Goal: Check status

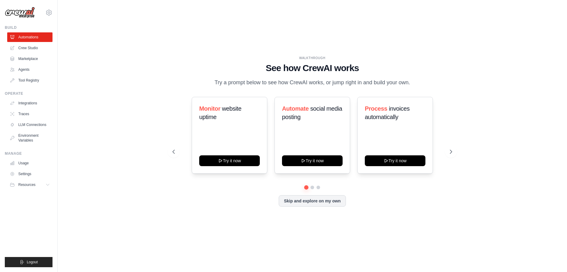
click at [46, 17] on div "dhruv.sawhney@docusign.com Docusign Your organization ✓ DS-DTS-GDA-Prod Settings" at bounding box center [29, 9] width 48 height 19
click at [47, 14] on icon at bounding box center [48, 12] width 5 height 5
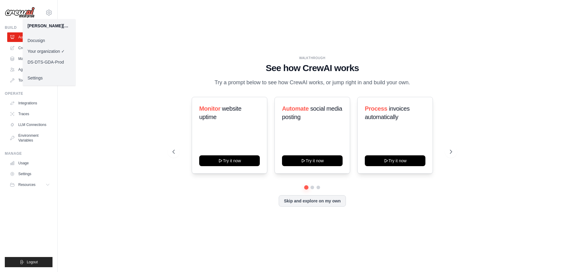
click at [52, 40] on link "Docusign" at bounding box center [49, 40] width 53 height 11
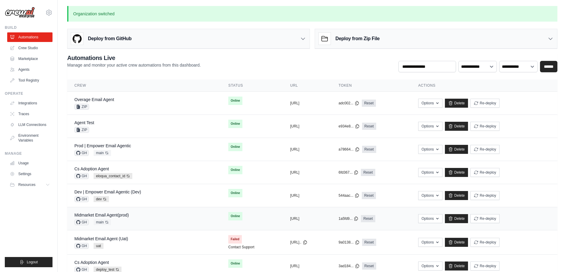
click at [132, 210] on td "Midmarket Email Agent(prod) GH main Auto-deploy enabled" at bounding box center [144, 218] width 154 height 23
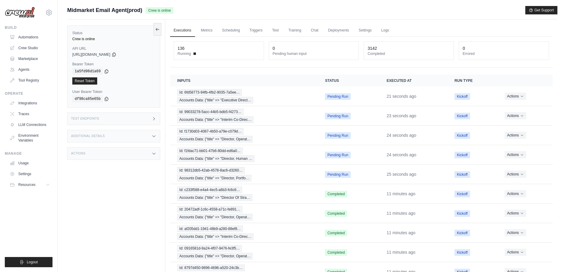
click at [186, 46] on div "136" at bounding box center [218, 48] width 82 height 6
click at [198, 51] on dt "Running" at bounding box center [218, 53] width 82 height 5
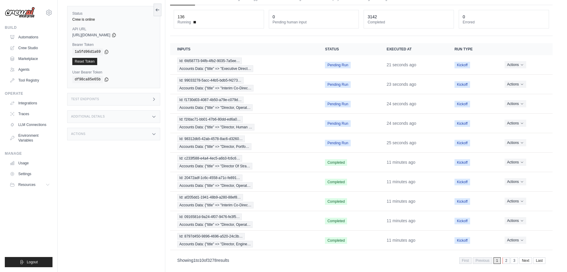
click at [508, 257] on link "2" at bounding box center [505, 260] width 7 height 7
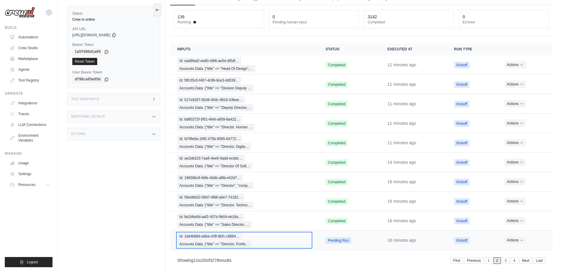
click at [255, 233] on div "Id: 2a64b884-ddba-43ff-8bf1-c8884… Accounts Data: {"title" => "Director, Portfo…" at bounding box center [244, 240] width 134 height 14
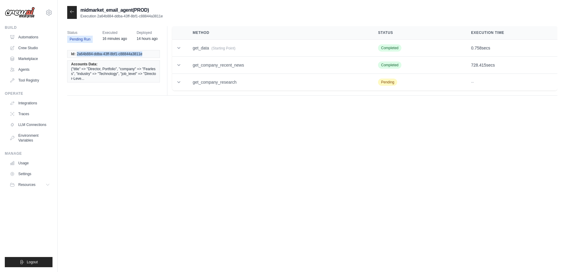
drag, startPoint x: 76, startPoint y: 54, endPoint x: 144, endPoint y: 54, distance: 68.4
click at [144, 54] on li "Id: 2a64b884-ddba-43ff-8bf1-c88844a3811e" at bounding box center [113, 54] width 93 height 8
copy span "2a64b884-ddba-43ff-8bf1-c88844a3811e"
click at [76, 15] on div at bounding box center [72, 12] width 10 height 13
click at [72, 14] on icon at bounding box center [72, 11] width 5 height 5
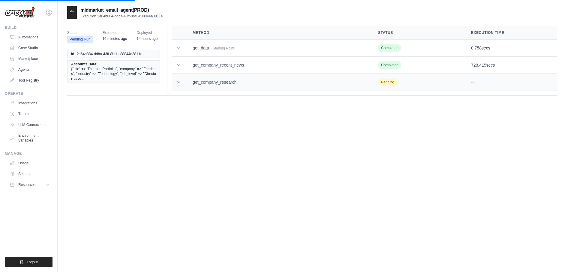
click at [183, 84] on td at bounding box center [178, 82] width 13 height 17
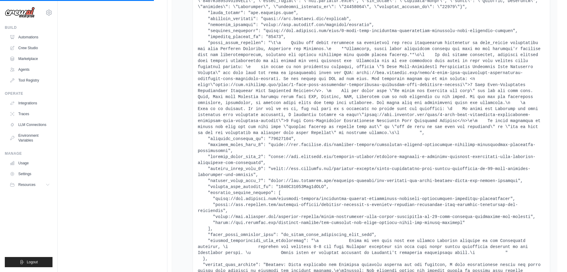
scroll to position [516, 0]
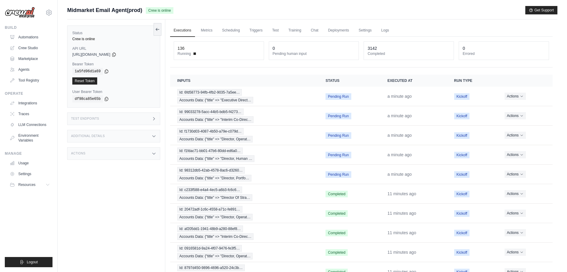
click at [146, 116] on div "Test Endpoints" at bounding box center [113, 118] width 93 height 13
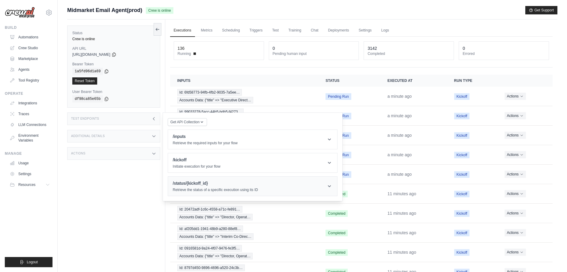
click at [198, 186] on div "/status/{kickoff_id} Retrieve the status of a specific execution using its ID" at bounding box center [215, 186] width 85 height 12
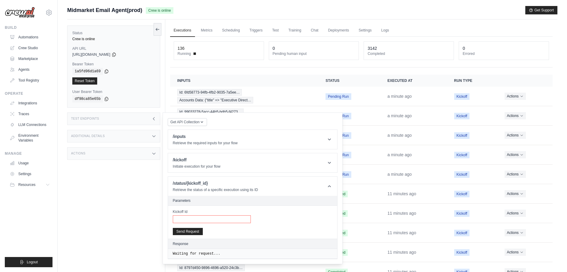
click at [219, 215] on input "Kickoff Id" at bounding box center [212, 219] width 78 height 8
click at [179, 161] on h1 "/kickoff" at bounding box center [197, 160] width 48 height 6
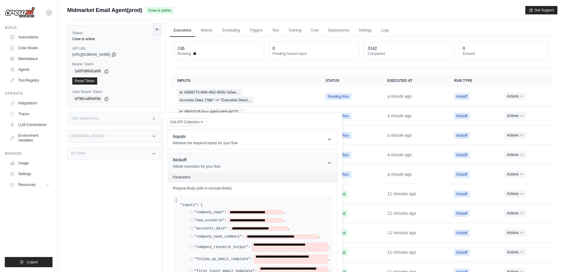
click at [188, 168] on p "Initiate execution for your flow" at bounding box center [197, 166] width 48 height 5
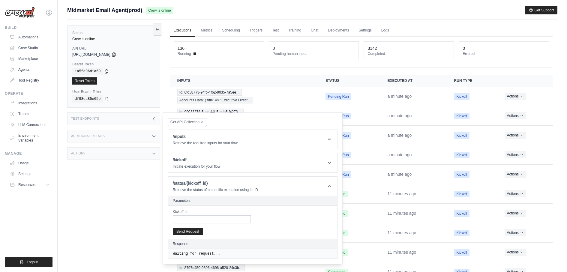
click at [194, 212] on label "Kickoff Id" at bounding box center [212, 211] width 78 height 5
click at [194, 215] on input "Kickoff Id" at bounding box center [212, 219] width 78 height 8
paste input "**********"
type input "**********"
click at [193, 228] on button "Send Request" at bounding box center [188, 231] width 30 height 7
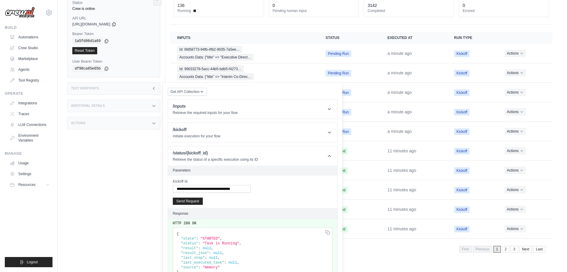
scroll to position [44, 0]
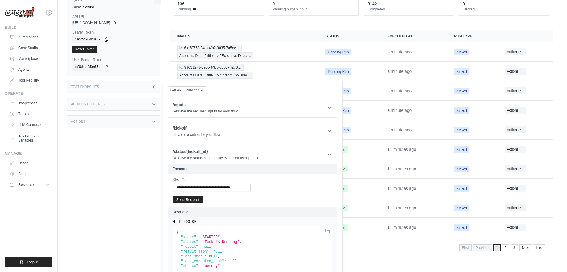
click at [380, 243] on div "Showing 1 to 10 of 3278 results First Previous 1 2 3 Next Last" at bounding box center [361, 247] width 368 height 8
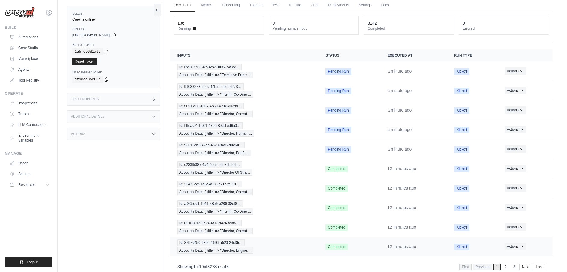
scroll to position [31, 0]
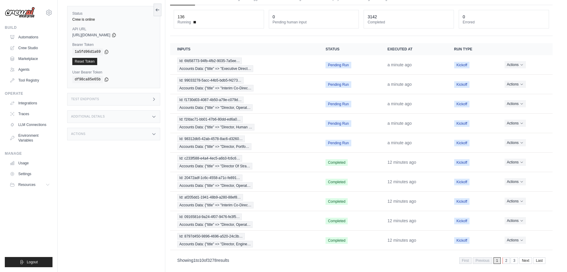
click at [508, 257] on link "2" at bounding box center [505, 260] width 7 height 7
click at [328, 237] on span "Pending Run" at bounding box center [337, 240] width 25 height 7
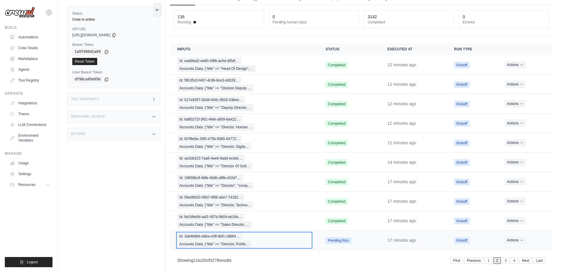
click at [224, 241] on span "Accounts Data: {"title" => "Director, Portfo…" at bounding box center [214, 244] width 74 height 7
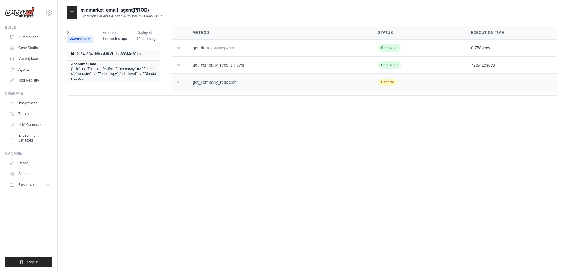
click at [241, 88] on td "get_company_research" at bounding box center [277, 82] width 185 height 17
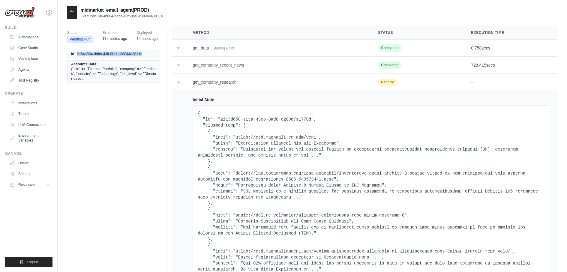
drag, startPoint x: 75, startPoint y: 54, endPoint x: 155, endPoint y: 57, distance: 80.1
click at [155, 57] on li "Id: 2a64b884-ddba-43ff-8bf1-c88844a3811e" at bounding box center [113, 54] width 93 height 8
copy li "2a64b884-ddba-43ff-8bf1-c88844a3811e"
click at [190, 65] on td "get_company_recent_news" at bounding box center [277, 65] width 185 height 17
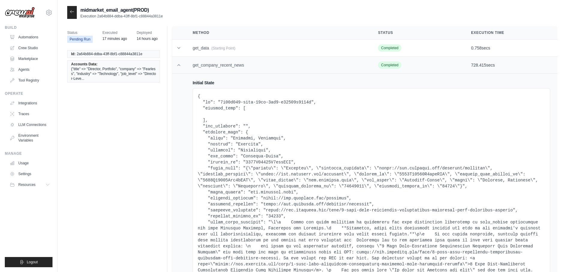
click at [190, 65] on td "get_company_recent_news" at bounding box center [277, 65] width 185 height 17
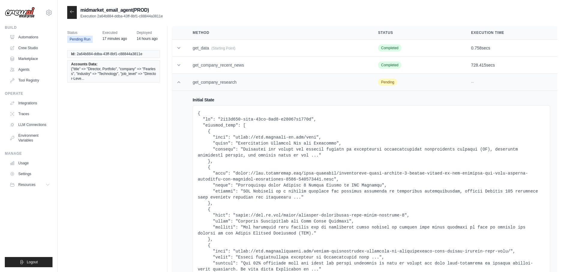
click at [185, 87] on td "get_company_research" at bounding box center [277, 82] width 185 height 17
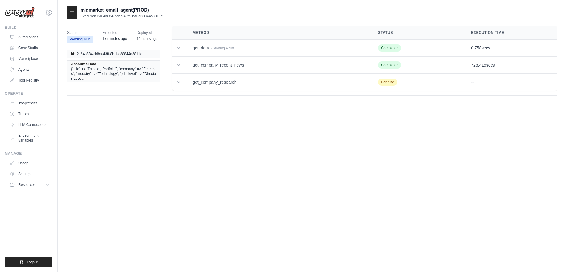
click at [74, 54] on span "Id:" at bounding box center [73, 54] width 4 height 5
drag, startPoint x: 76, startPoint y: 53, endPoint x: 148, endPoint y: 53, distance: 71.9
click at [148, 53] on li "Id: 2a64b884-ddba-43ff-8bf1-c88844a3811e" at bounding box center [113, 54] width 93 height 8
copy span "2a64b884-ddba-43ff-8bf1-c88844a3811e"
